Goal: Information Seeking & Learning: Find specific fact

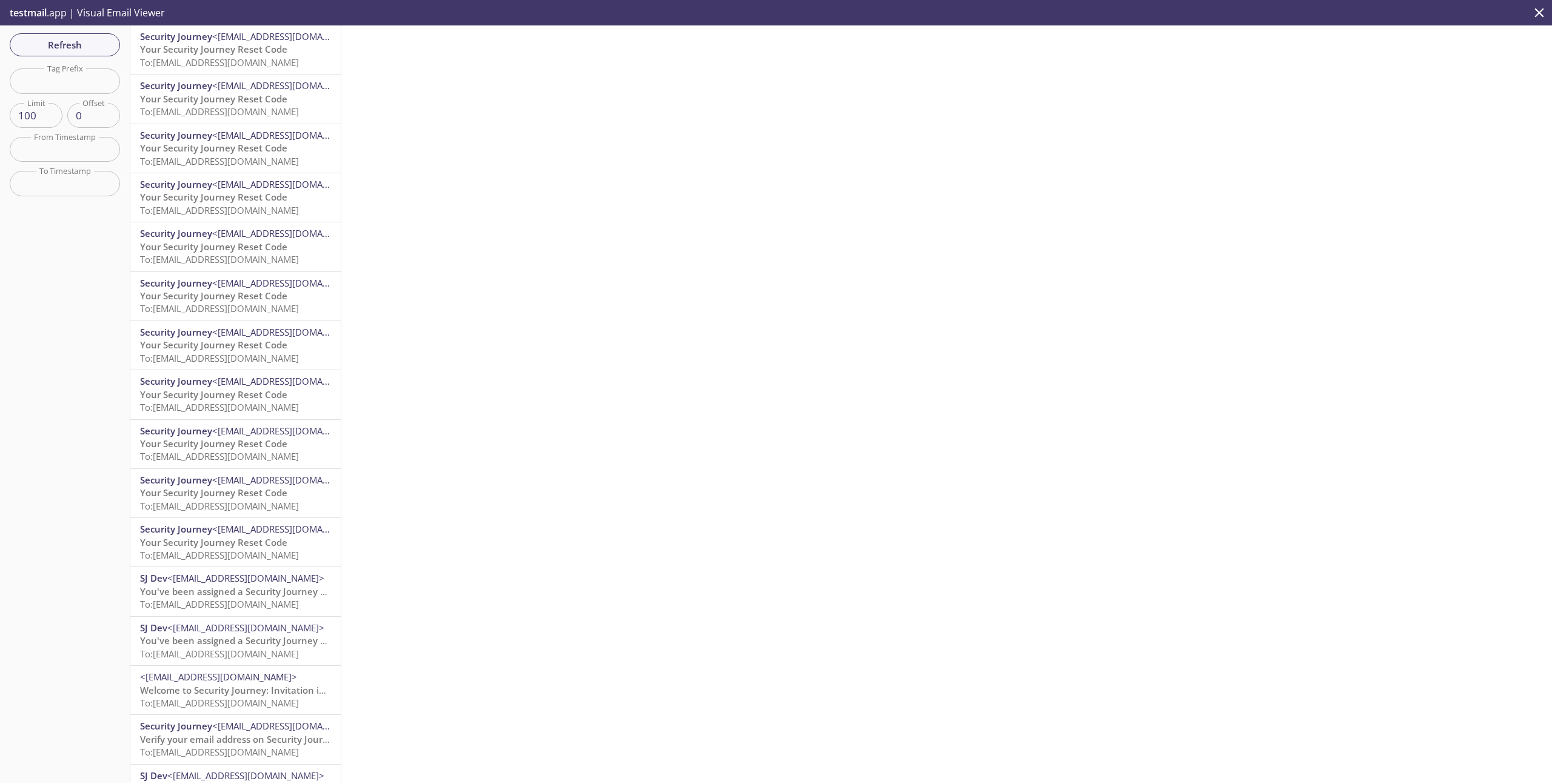
click at [237, 52] on span "Your Security Journey Reset Code" at bounding box center [213, 49] width 147 height 12
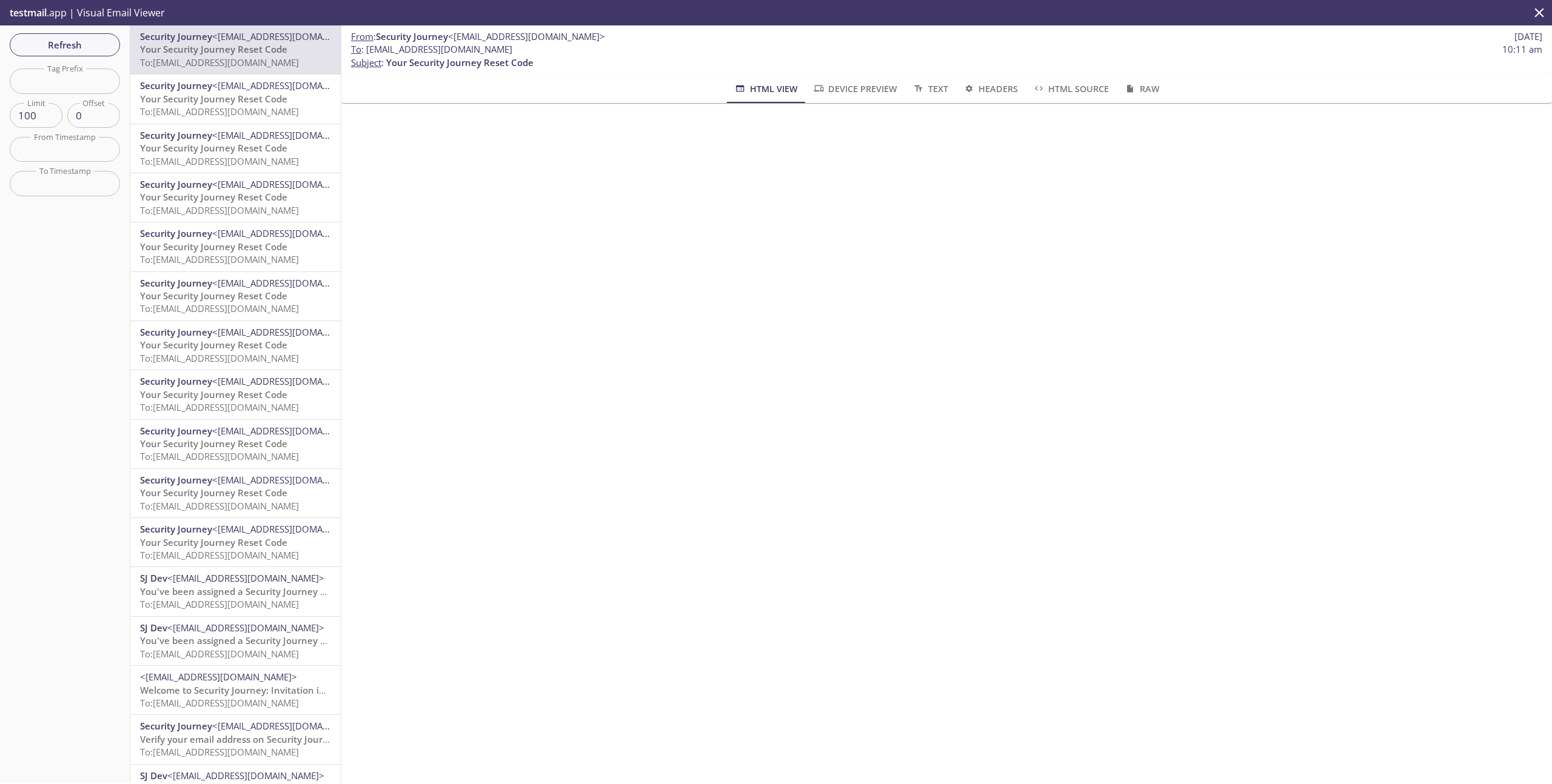
drag, startPoint x: 510, startPoint y: 49, endPoint x: 367, endPoint y: 48, distance: 143.0
click at [367, 48] on span "To : [EMAIL_ADDRESS][DOMAIN_NAME] 10:11 am" at bounding box center [946, 49] width 1191 height 13
copy span "[EMAIL_ADDRESS][DOMAIN_NAME]"
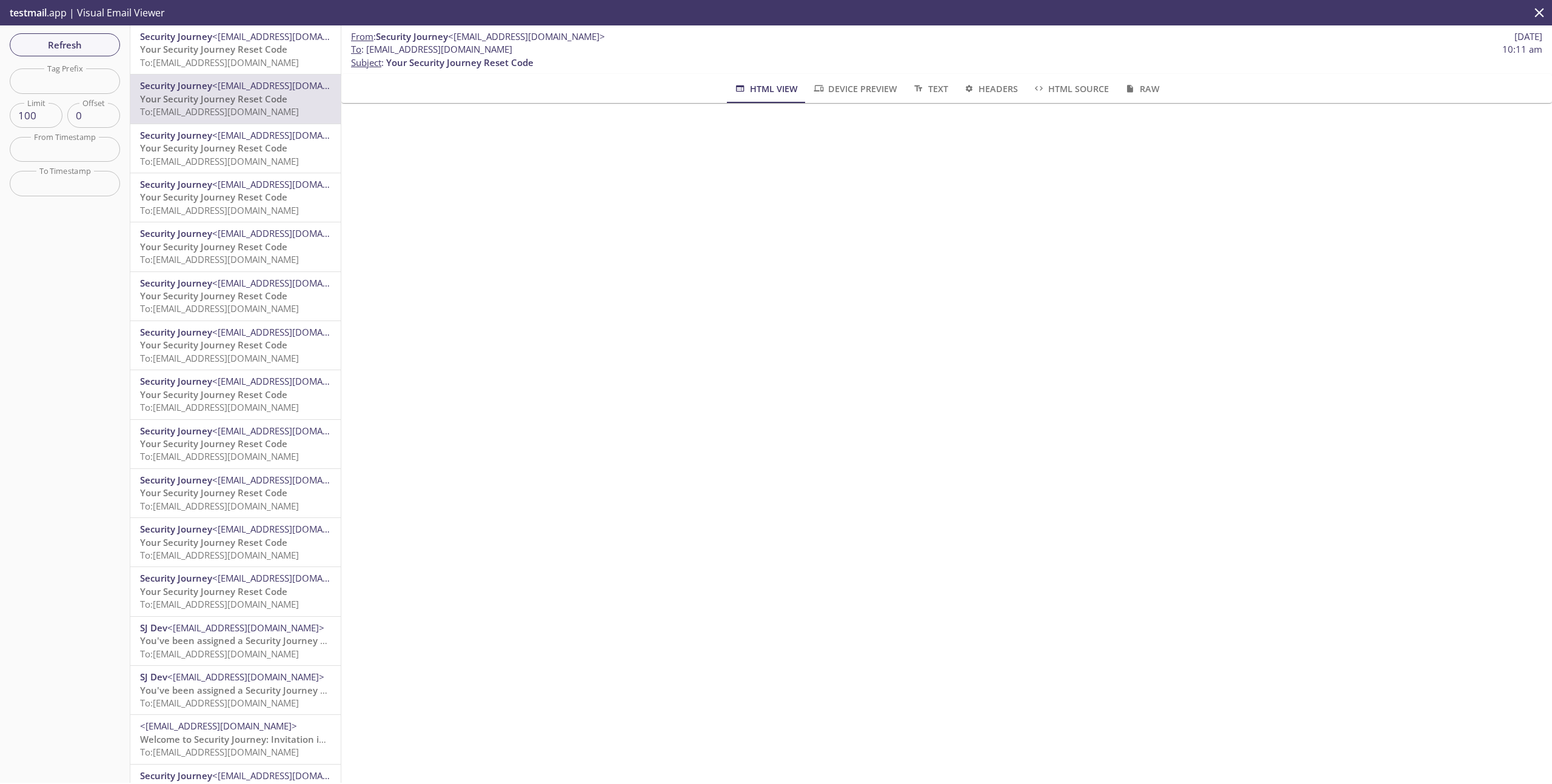
copy span "[EMAIL_ADDRESS][DOMAIN_NAME]"
click at [92, 44] on span "Refresh" at bounding box center [65, 45] width 91 height 16
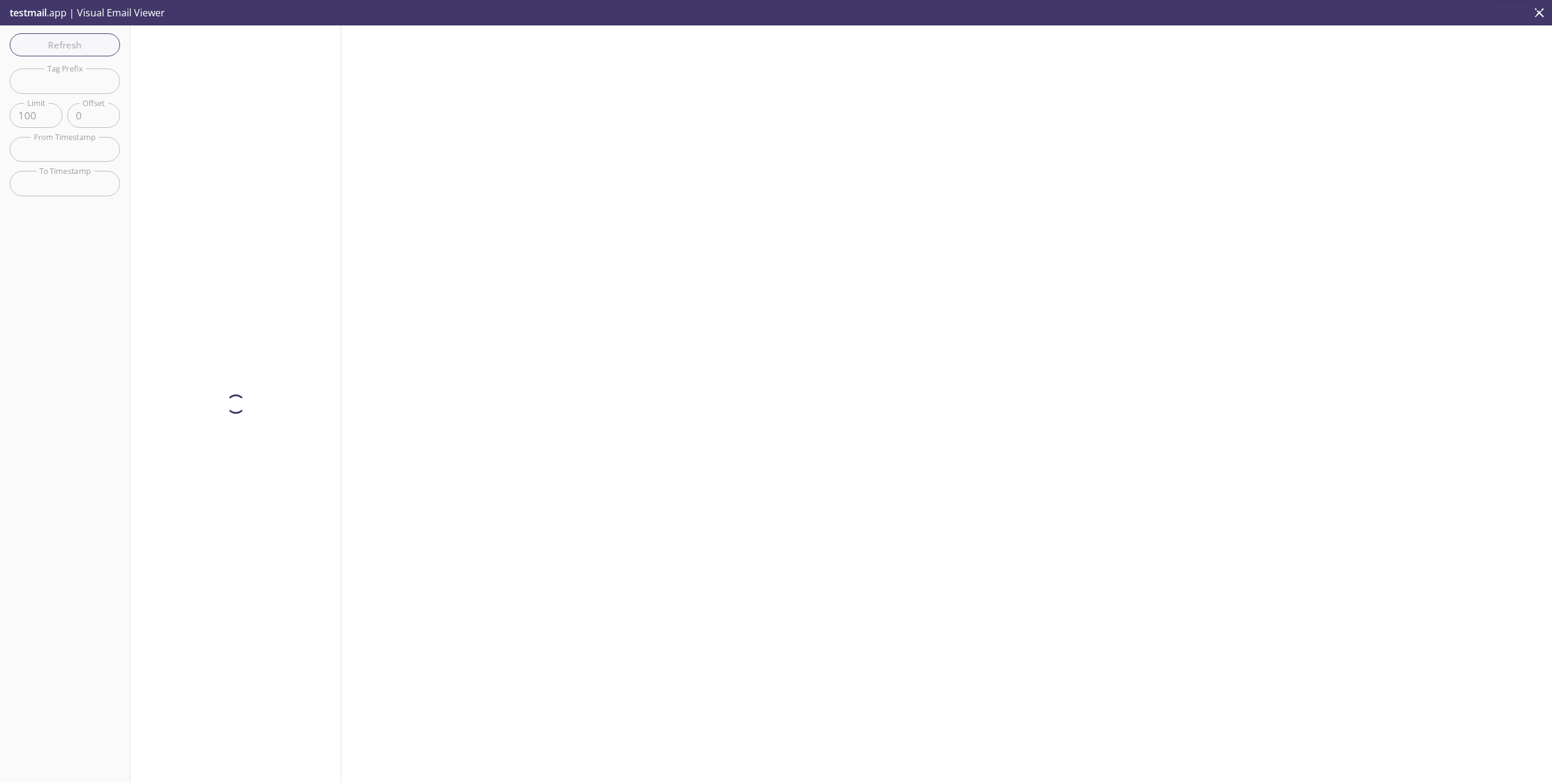
click at [244, 58] on div at bounding box center [236, 404] width 211 height 758
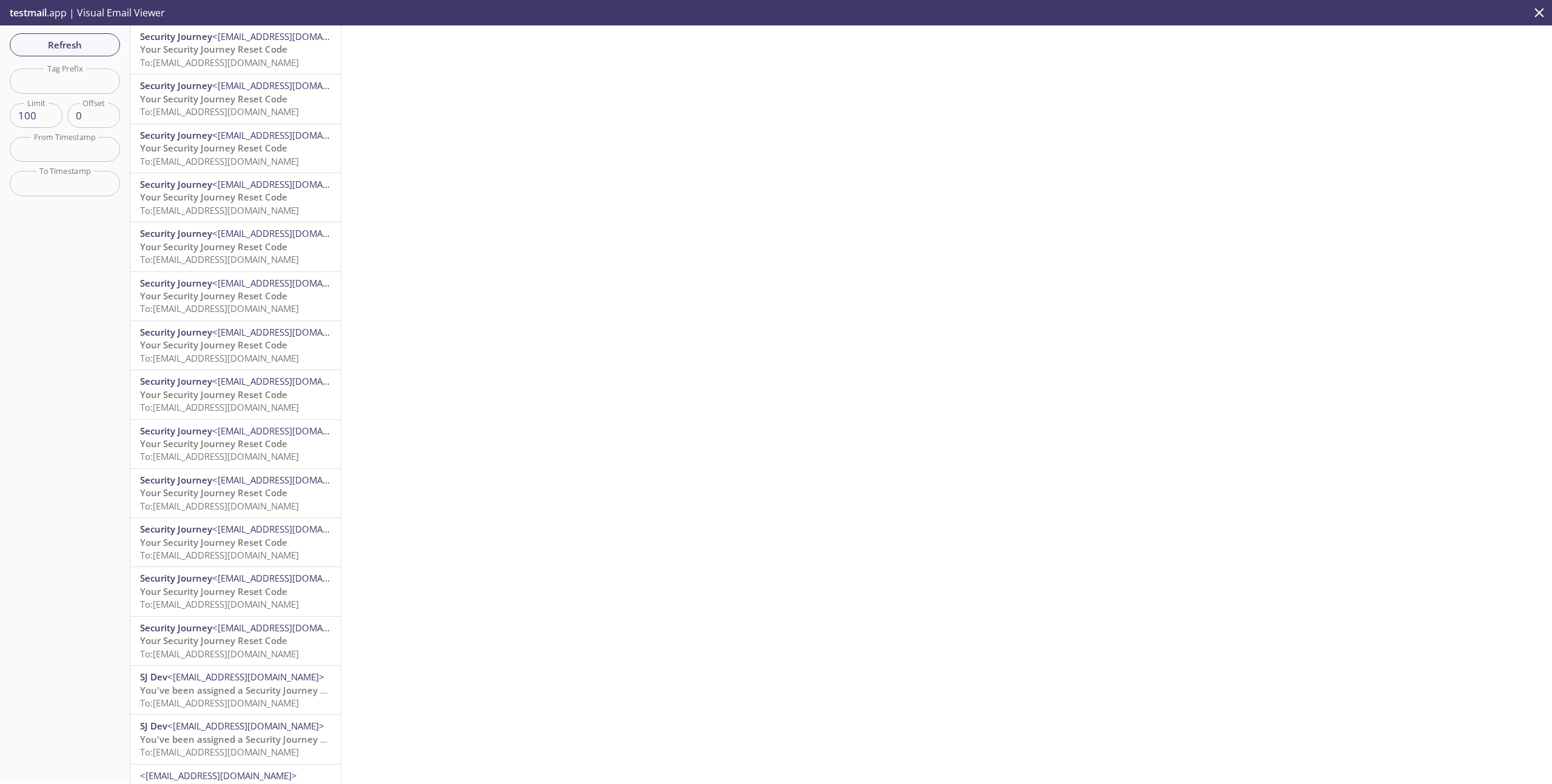
click at [244, 58] on span "To: [EMAIL_ADDRESS][DOMAIN_NAME]" at bounding box center [220, 62] width 159 height 12
